Goal: Information Seeking & Learning: Learn about a topic

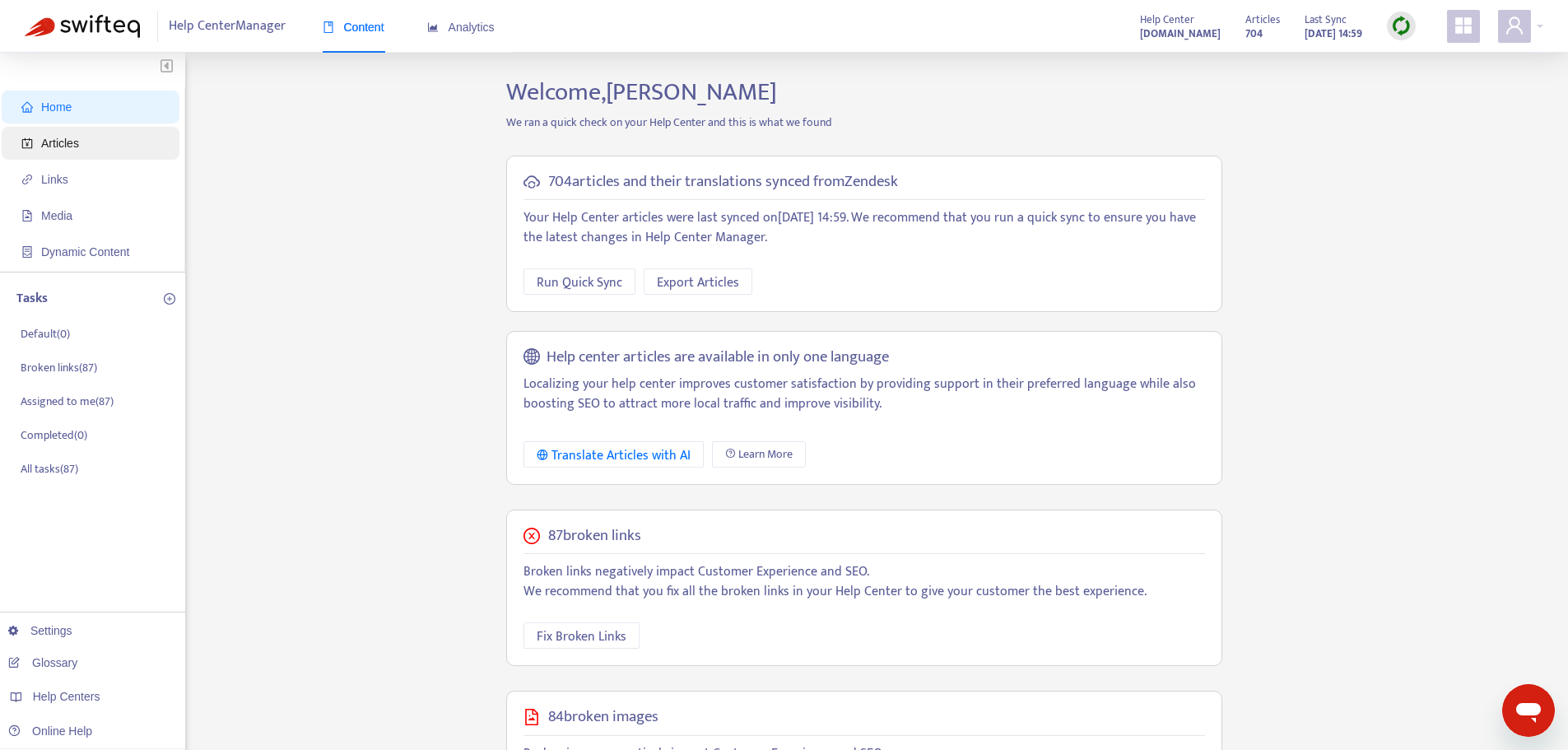
click at [83, 148] on span "Articles" at bounding box center [94, 143] width 145 height 33
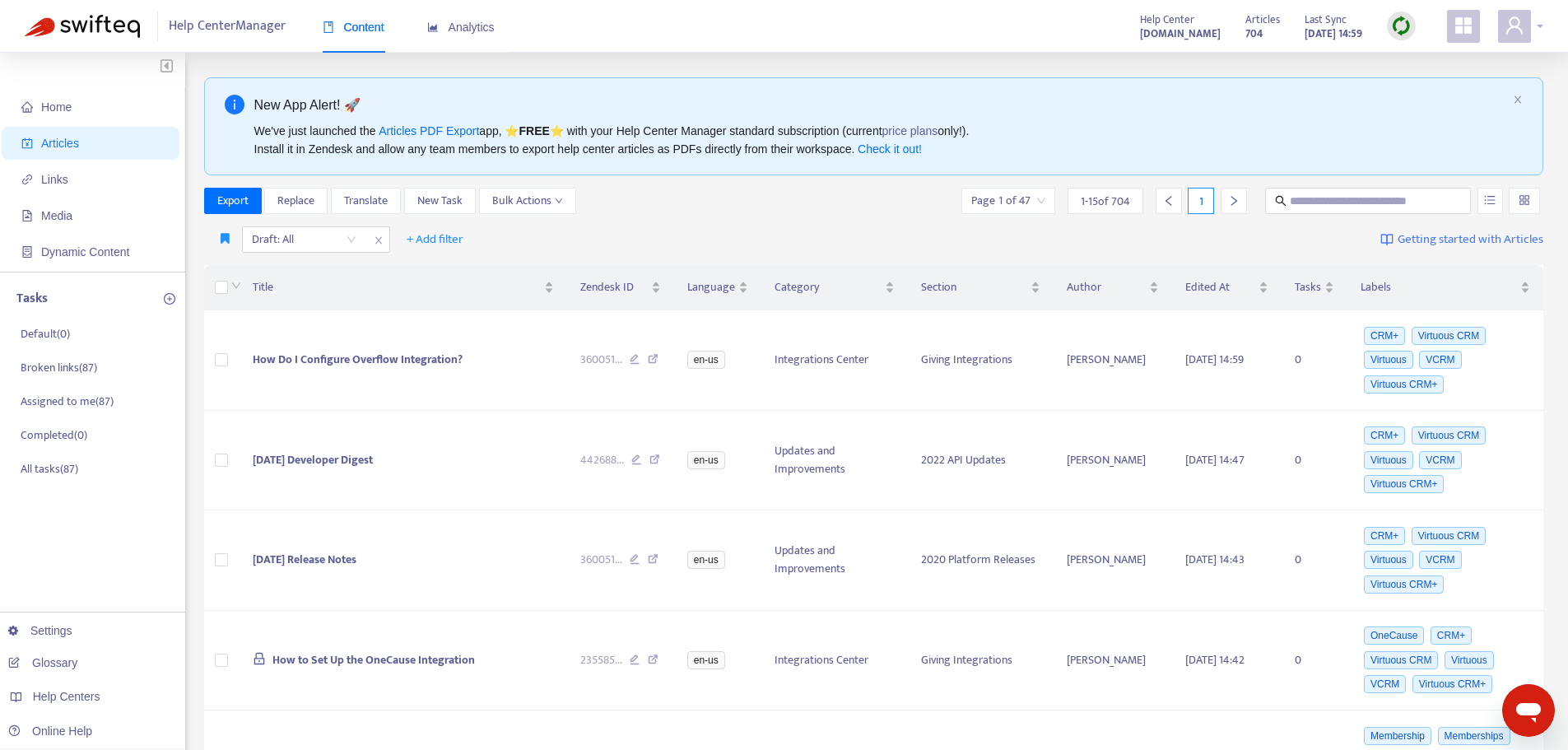
click at [1521, 27] on icon "user" at bounding box center [1514, 25] width 20 height 20
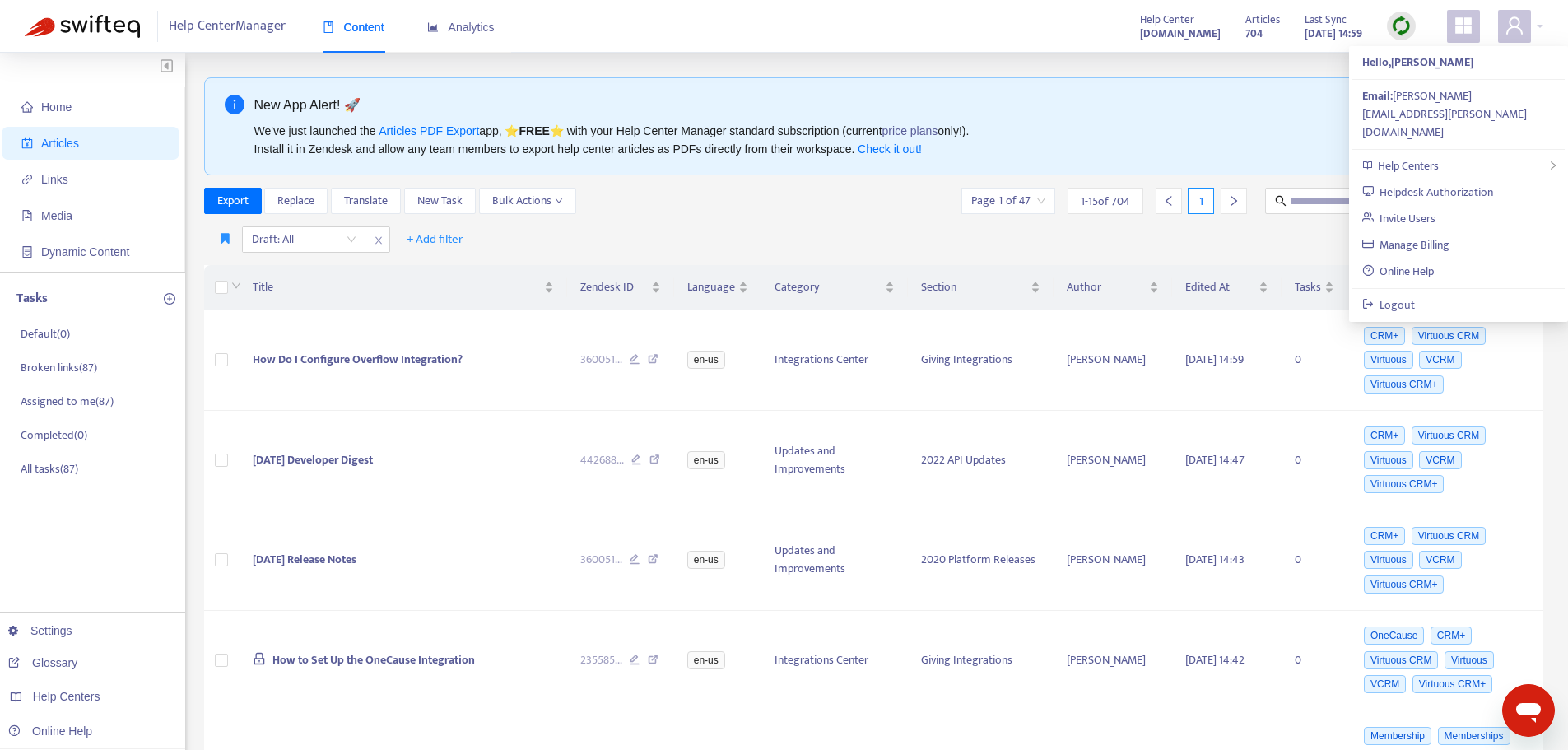
click at [1277, 106] on div "New App Alert! 🚀" at bounding box center [880, 105] width 1252 height 21
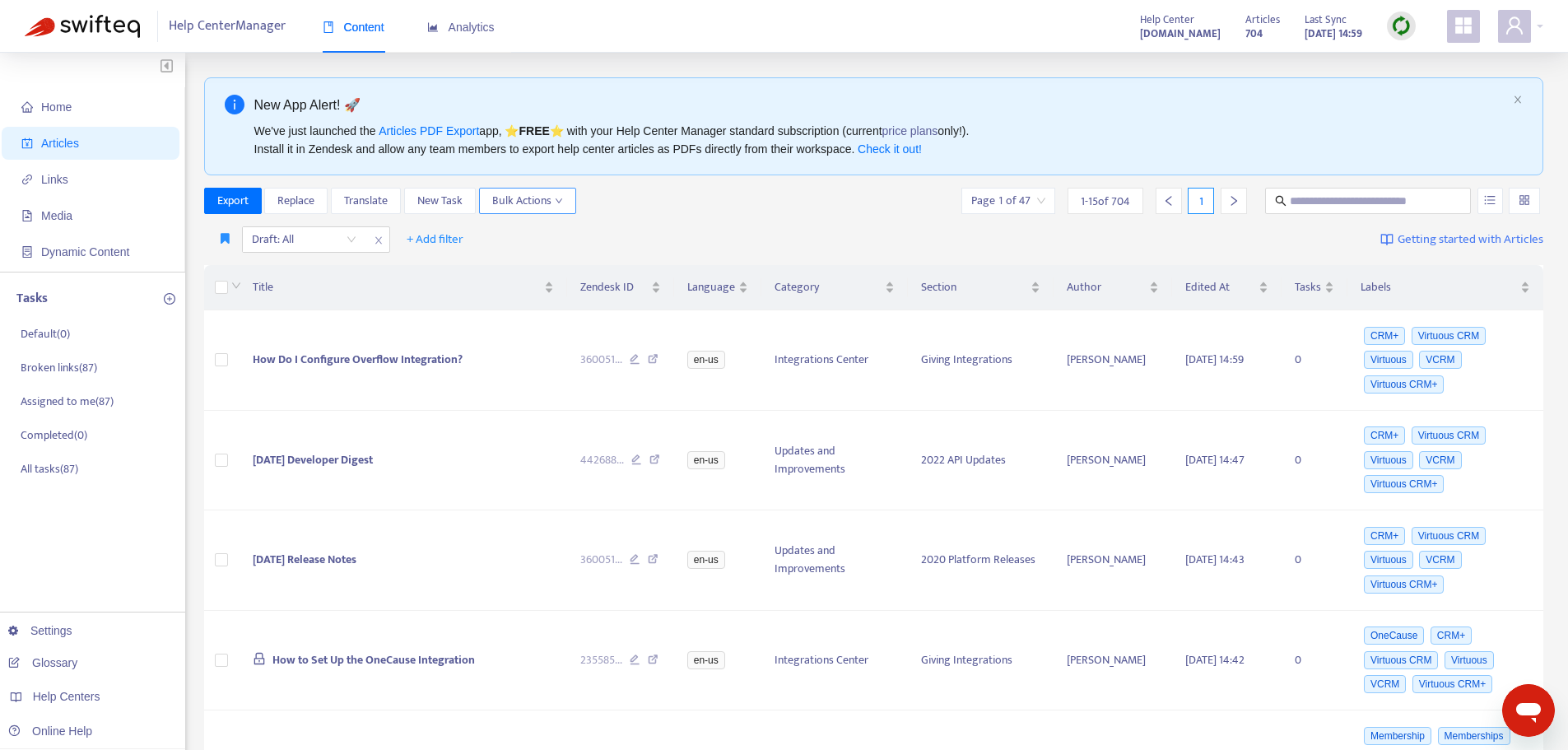
click at [530, 203] on span "Bulk Actions" at bounding box center [527, 200] width 71 height 18
click at [728, 204] on div "Export Replace Translate New Task Bulk Actions Page 1 of 47 1 - 15 of 704 1" at bounding box center [873, 201] width 1340 height 27
click at [109, 372] on icon "more" at bounding box center [110, 368] width 11 height 11
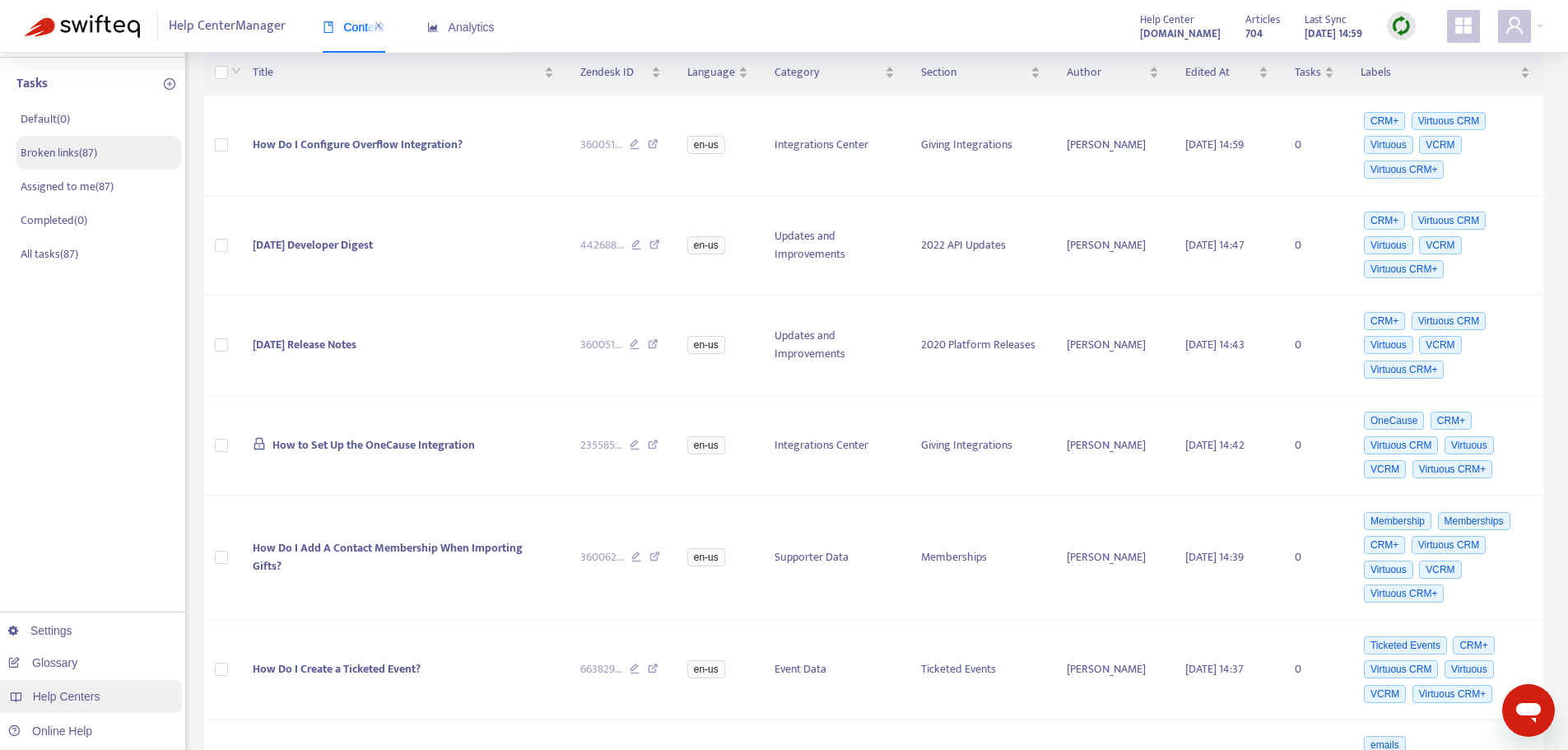
scroll to position [247, 0]
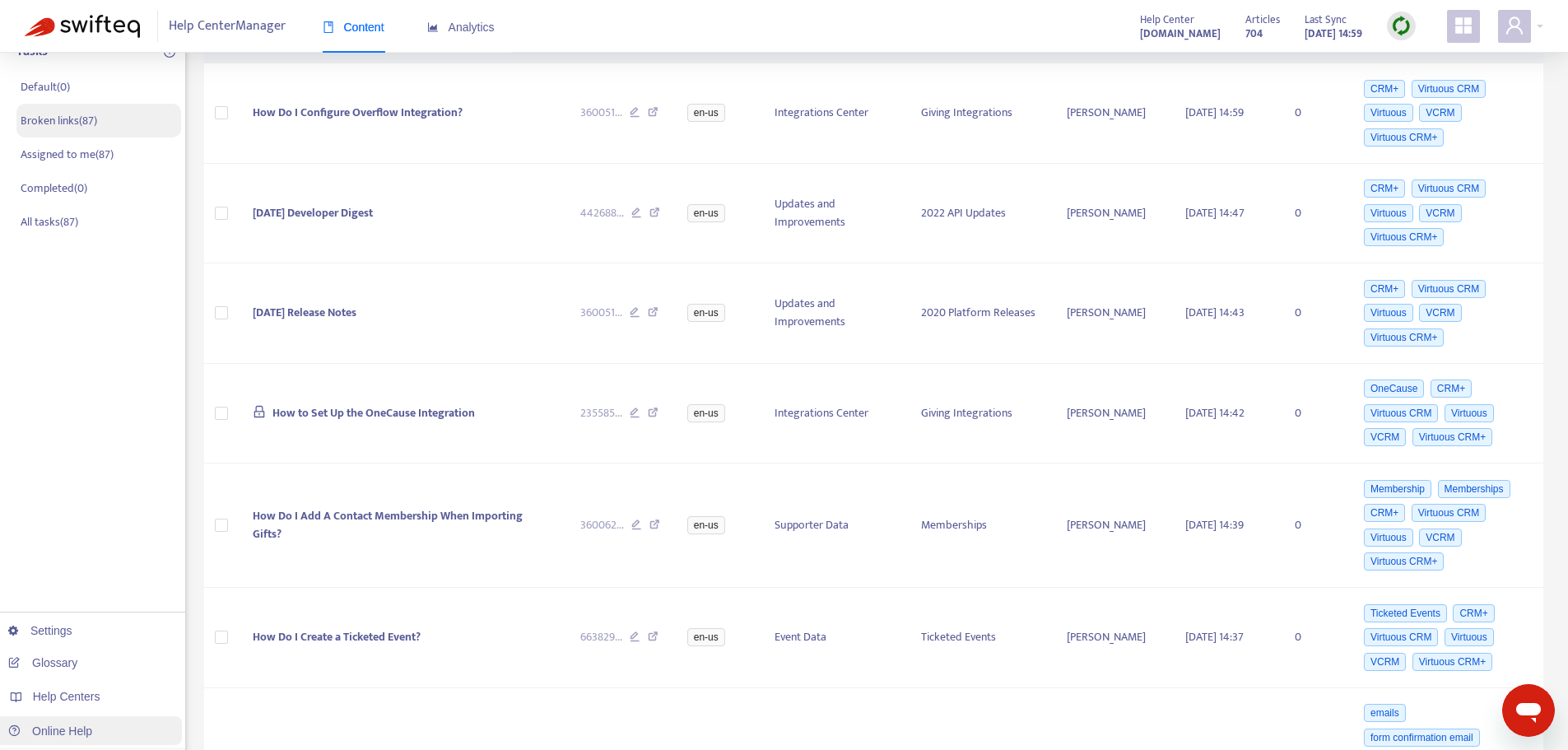
click at [75, 732] on link "Online Help" at bounding box center [50, 731] width 84 height 13
